Goal: Information Seeking & Learning: Understand process/instructions

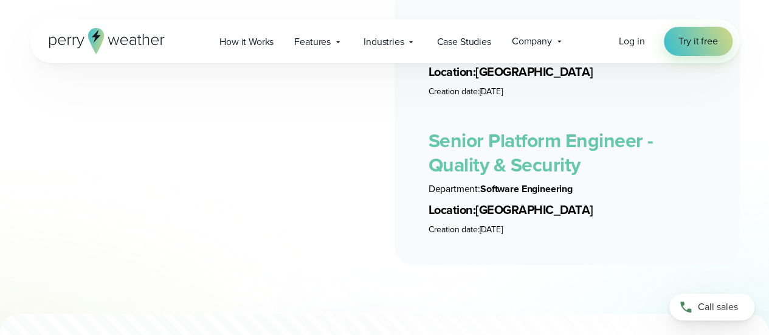
scroll to position [2804, 0]
click at [227, 36] on span "How it Works" at bounding box center [246, 42] width 54 height 15
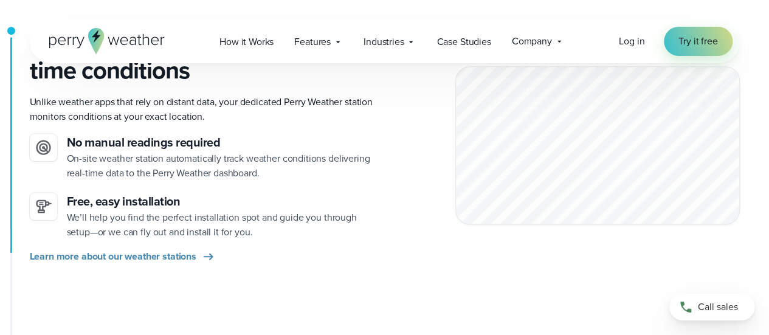
scroll to position [334, 0]
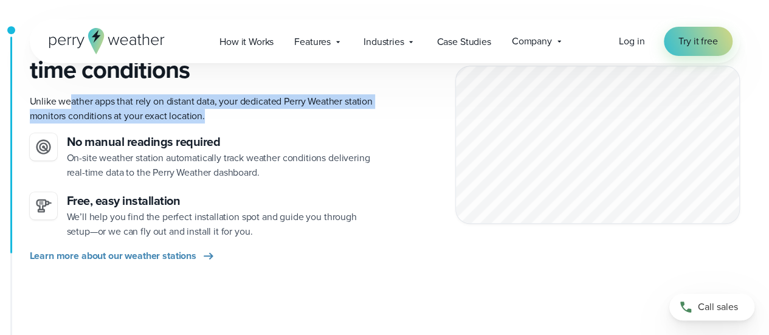
drag, startPoint x: 69, startPoint y: 100, endPoint x: 230, endPoint y: 110, distance: 160.7
click at [230, 110] on p "Unlike weather apps that rely on distant data, your dedicated Perry Weather sta…" at bounding box center [202, 108] width 345 height 29
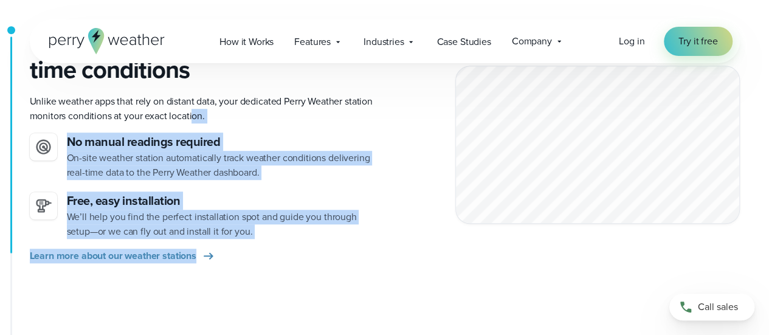
drag, startPoint x: 224, startPoint y: 128, endPoint x: 275, endPoint y: 258, distance: 140.3
click at [275, 258] on div "On-site stations capture real-time conditions Unlike weather apps that rely on …" at bounding box center [202, 144] width 345 height 237
click at [275, 258] on div "Learn more about our weather stations" at bounding box center [202, 256] width 345 height 15
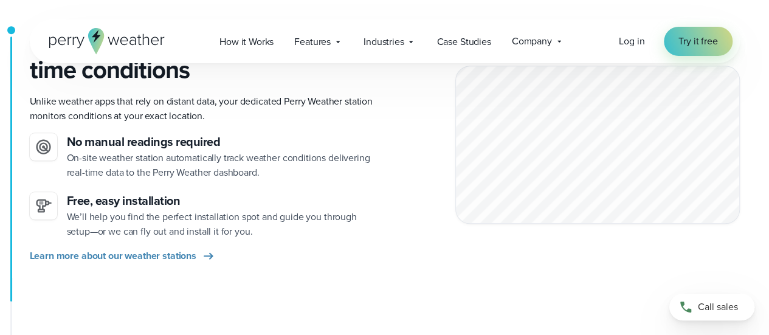
scroll to position [424, 0]
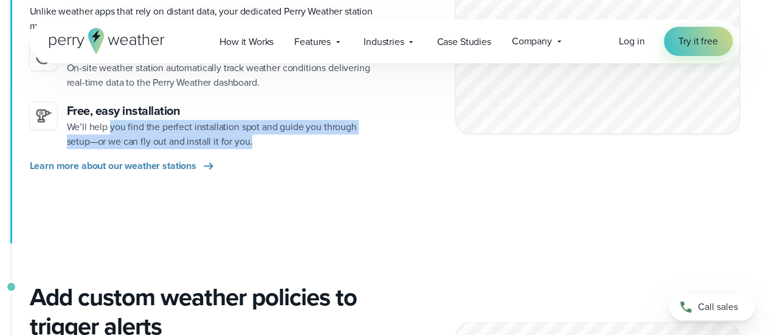
drag, startPoint x: 111, startPoint y: 127, endPoint x: 309, endPoint y: 142, distance: 198.7
click at [309, 142] on p "We’ll help you find the perfect installation spot and guide you through setup—o…" at bounding box center [221, 134] width 308 height 29
drag, startPoint x: 89, startPoint y: 133, endPoint x: 249, endPoint y: 142, distance: 160.7
click at [249, 142] on p "We’ll help you find the perfect installation spot and guide you through setup—o…" at bounding box center [221, 134] width 308 height 29
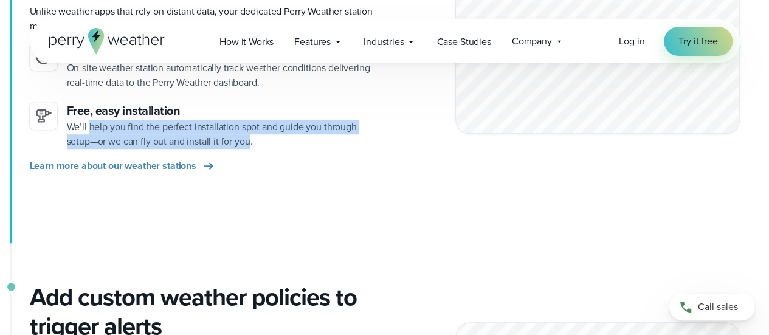
click at [249, 142] on p "We’ll help you find the perfect installation spot and guide you through setup—o…" at bounding box center [221, 134] width 308 height 29
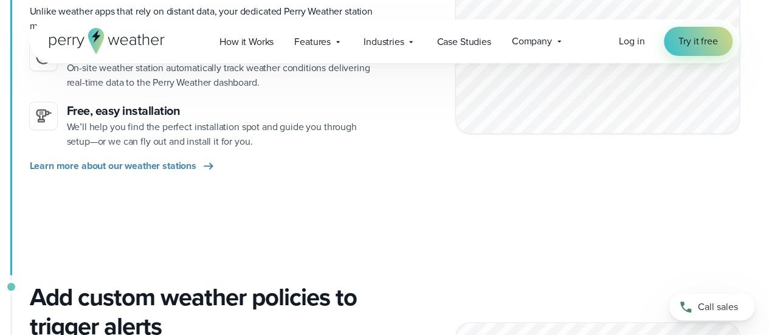
scroll to position [623, 0]
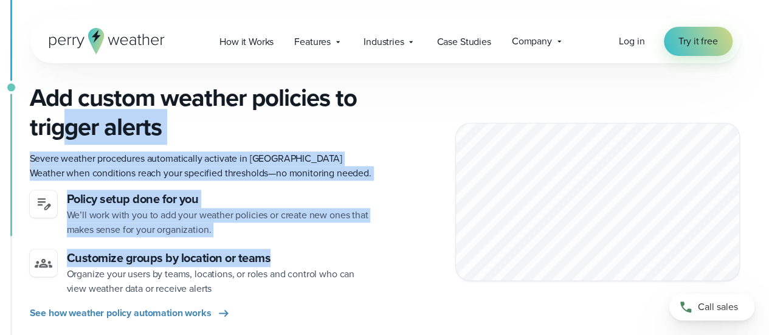
drag, startPoint x: 66, startPoint y: 125, endPoint x: 269, endPoint y: 266, distance: 246.8
click at [269, 266] on div "Add custom weather policies to trigger alerts Severe weather procedures automat…" at bounding box center [202, 201] width 345 height 237
click at [269, 266] on h4 "Customize groups by location or teams" at bounding box center [221, 258] width 308 height 18
